Goal: Task Accomplishment & Management: Use online tool/utility

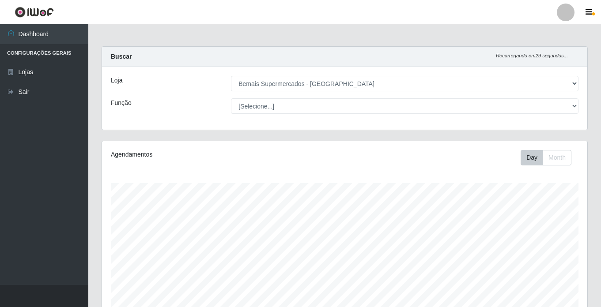
select select "250"
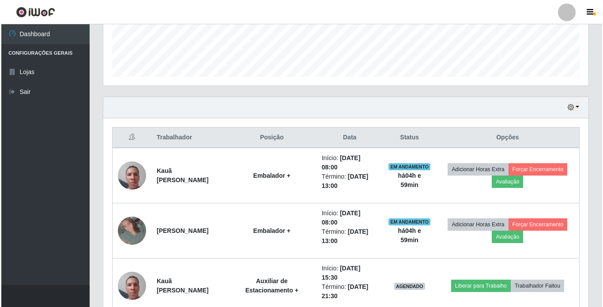
scroll to position [254, 0]
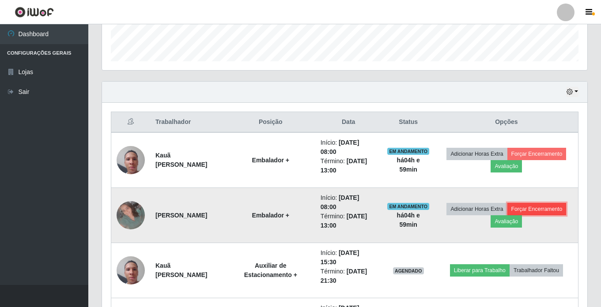
click at [508, 216] on button "Forçar Encerramento" at bounding box center [537, 209] width 59 height 12
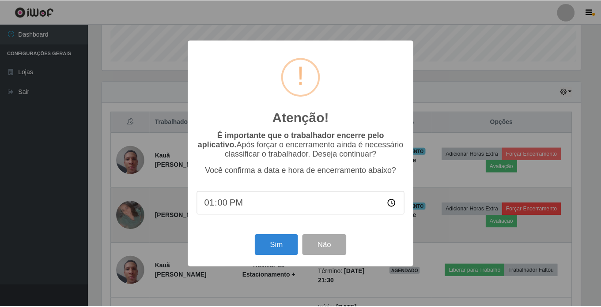
scroll to position [183, 481]
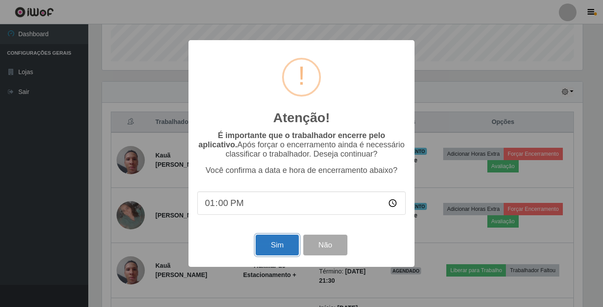
click at [278, 248] on button "Sim" at bounding box center [277, 245] width 43 height 21
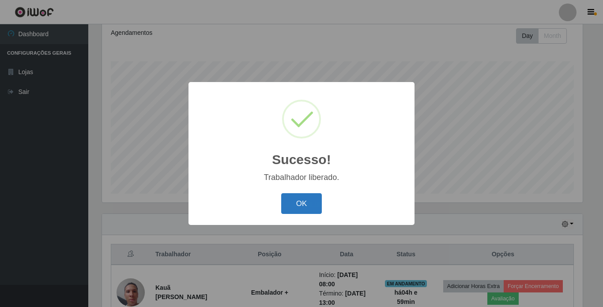
click at [302, 201] on button "OK" at bounding box center [301, 203] width 41 height 21
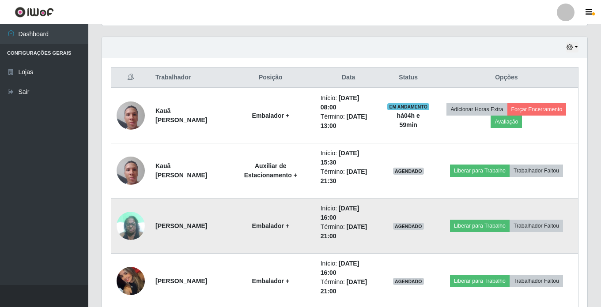
scroll to position [299, 0]
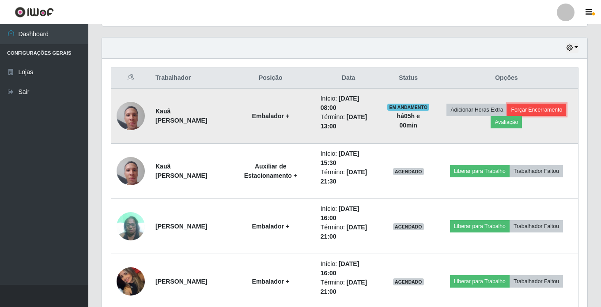
click at [508, 116] on button "Forçar Encerramento" at bounding box center [537, 110] width 59 height 12
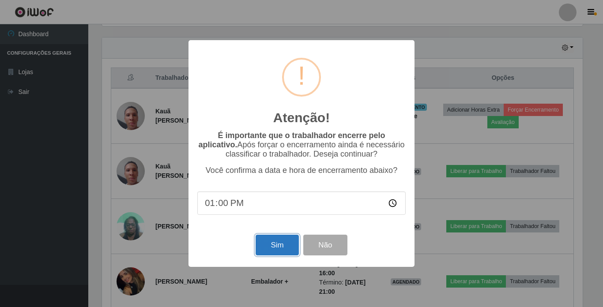
click at [265, 245] on button "Sim" at bounding box center [277, 245] width 43 height 21
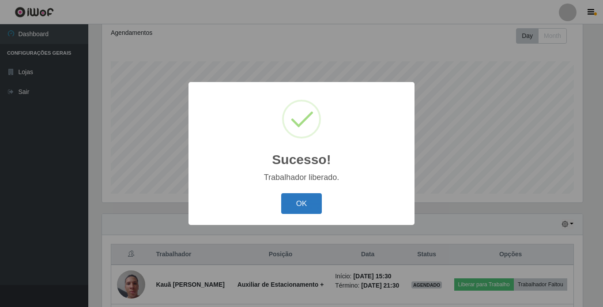
click at [284, 198] on button "OK" at bounding box center [301, 203] width 41 height 21
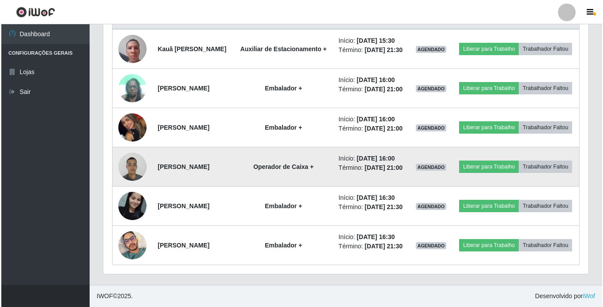
scroll to position [453, 0]
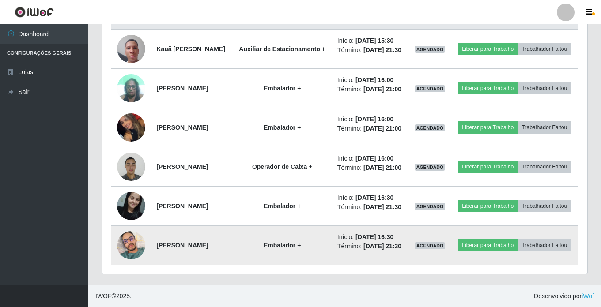
click at [128, 238] on img at bounding box center [131, 246] width 28 height 38
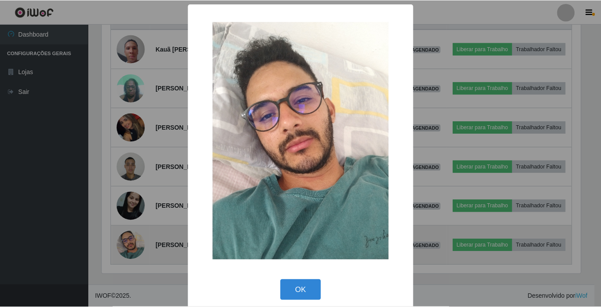
scroll to position [183, 481]
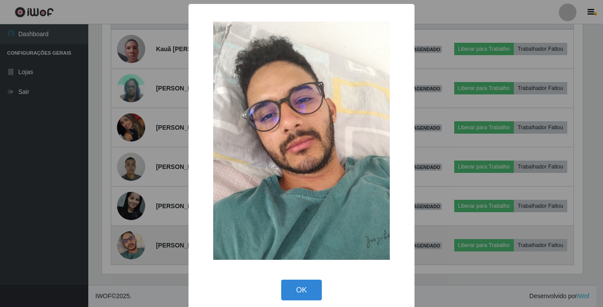
click at [128, 238] on div "× OK Cancel" at bounding box center [301, 153] width 603 height 307
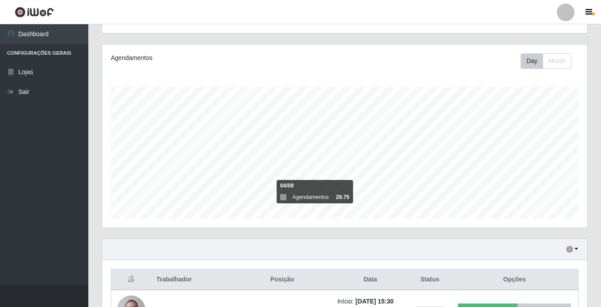
scroll to position [11, 0]
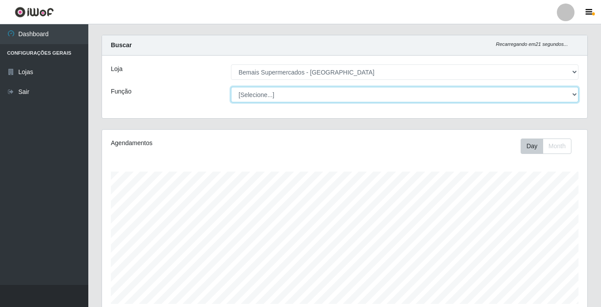
drag, startPoint x: 287, startPoint y: 97, endPoint x: 290, endPoint y: 104, distance: 7.1
click at [287, 97] on select "[Selecione...] ASG ASG + ASG ++ Auxiliar de Estacionamento Auxiliar de Estacion…" at bounding box center [405, 94] width 348 height 15
click at [231, 87] on select "[Selecione...] ASG ASG + ASG ++ Auxiliar de Estacionamento Auxiliar de Estacion…" at bounding box center [405, 94] width 348 height 15
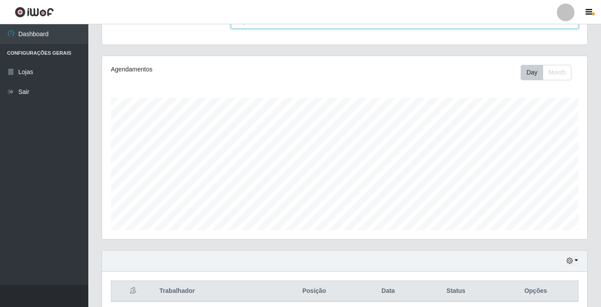
scroll to position [122, 0]
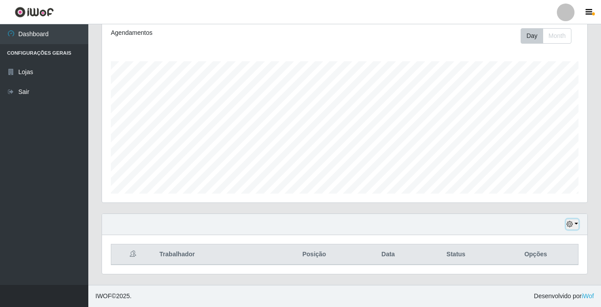
click at [571, 224] on icon "button" at bounding box center [570, 224] width 6 height 6
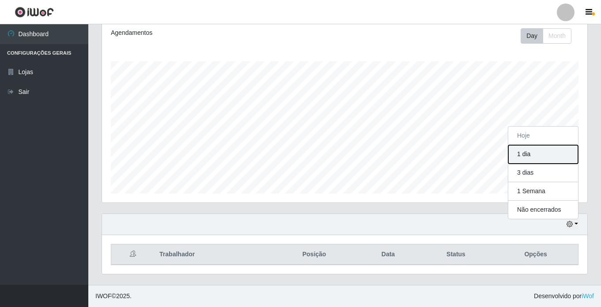
click at [537, 155] on button "1 dia" at bounding box center [543, 154] width 70 height 19
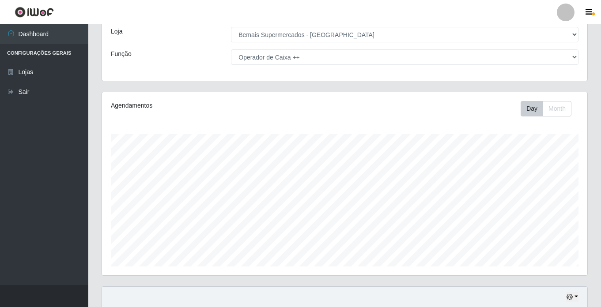
scroll to position [0, 0]
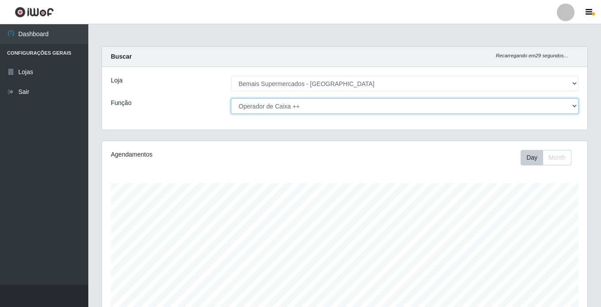
click at [319, 106] on select "[Selecione...] ASG ASG + ASG ++ Auxiliar de Estacionamento Auxiliar de Estacion…" at bounding box center [405, 106] width 348 height 15
select select "[Selecione...]"
click at [231, 99] on select "[Selecione...] ASG ASG + ASG ++ Auxiliar de Estacionamento Auxiliar de Estacion…" at bounding box center [405, 106] width 348 height 15
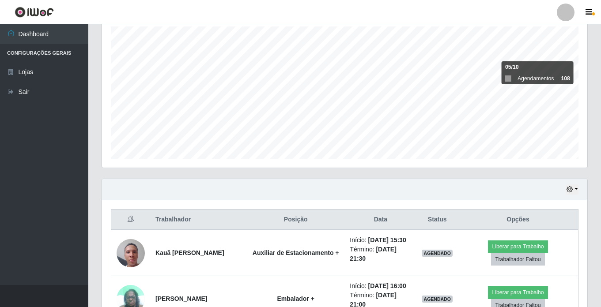
scroll to position [166, 0]
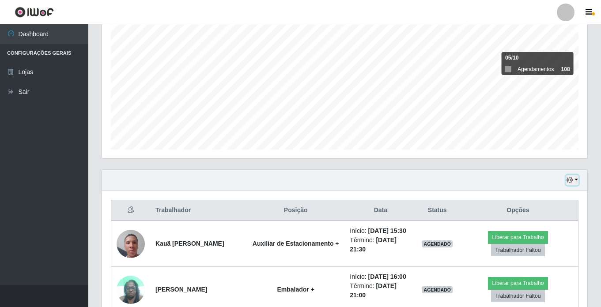
click at [574, 176] on button "button" at bounding box center [572, 180] width 12 height 10
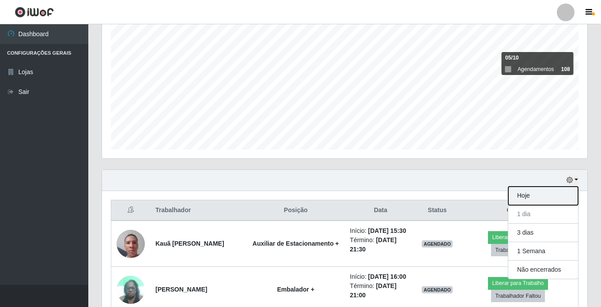
click at [541, 197] on button "Hoje" at bounding box center [543, 196] width 70 height 19
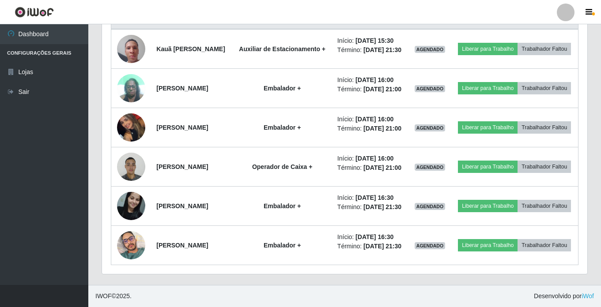
scroll to position [453, 0]
